Goal: Navigation & Orientation: Go to known website

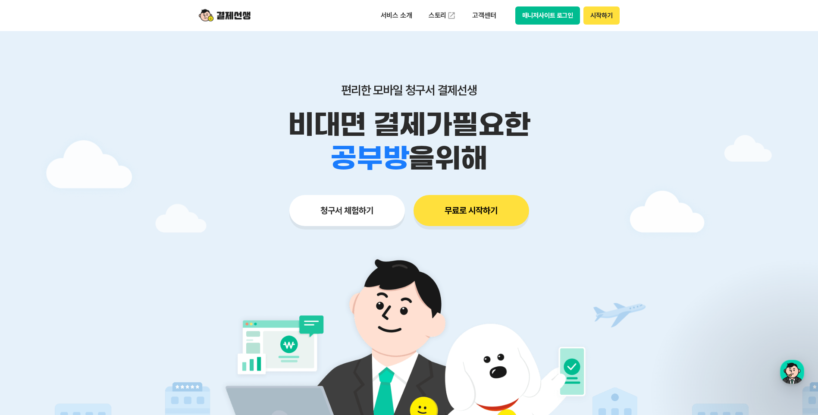
click at [536, 17] on button "매니저사이트 로그인" at bounding box center [548, 15] width 65 height 18
click at [560, 19] on button "매니저사이트 로그인" at bounding box center [548, 15] width 65 height 18
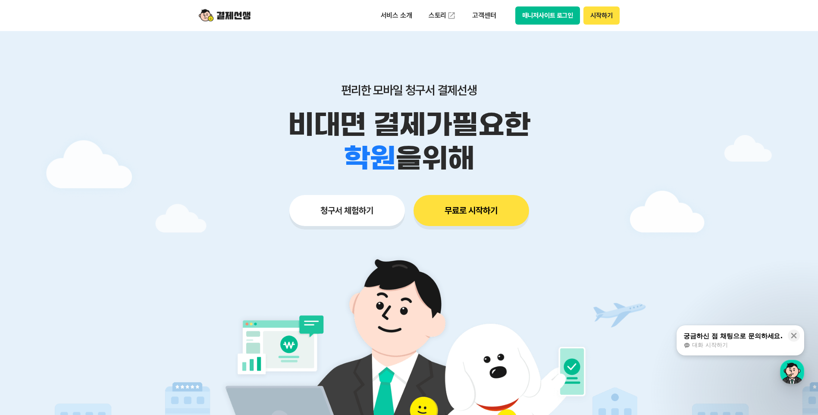
click at [554, 15] on button "매니저사이트 로그인" at bounding box center [548, 15] width 65 height 18
click at [490, 211] on button "무료로 시작하기" at bounding box center [472, 210] width 116 height 31
click at [550, 18] on button "매니저사이트 로그인" at bounding box center [548, 15] width 65 height 18
drag, startPoint x: 527, startPoint y: 16, endPoint x: 529, endPoint y: 28, distance: 12.8
click at [529, 28] on div "서비스 소개 스토리 고객센터 매니저사이트 로그인 시작하기" at bounding box center [410, 15] width 442 height 31
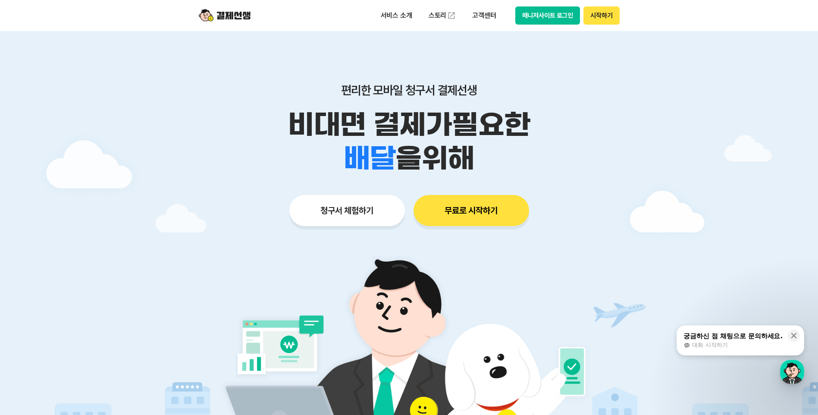
click at [529, 29] on div "서비스 소개 스토리 고객센터 매니저사이트 로그인 시작하기" at bounding box center [410, 15] width 442 height 31
click at [570, 16] on button "매니저사이트 로그인" at bounding box center [548, 15] width 65 height 18
